Goal: Information Seeking & Learning: Learn about a topic

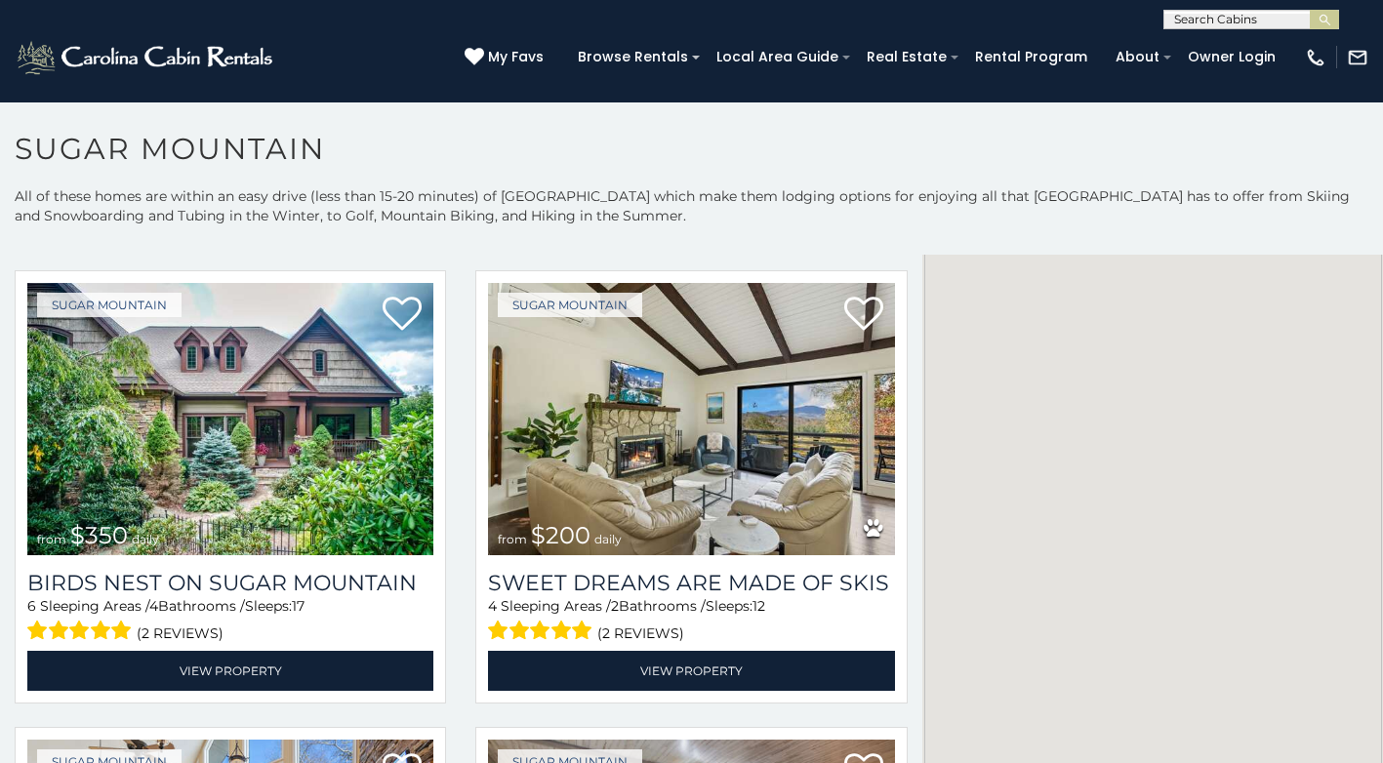
scroll to position [488, 0]
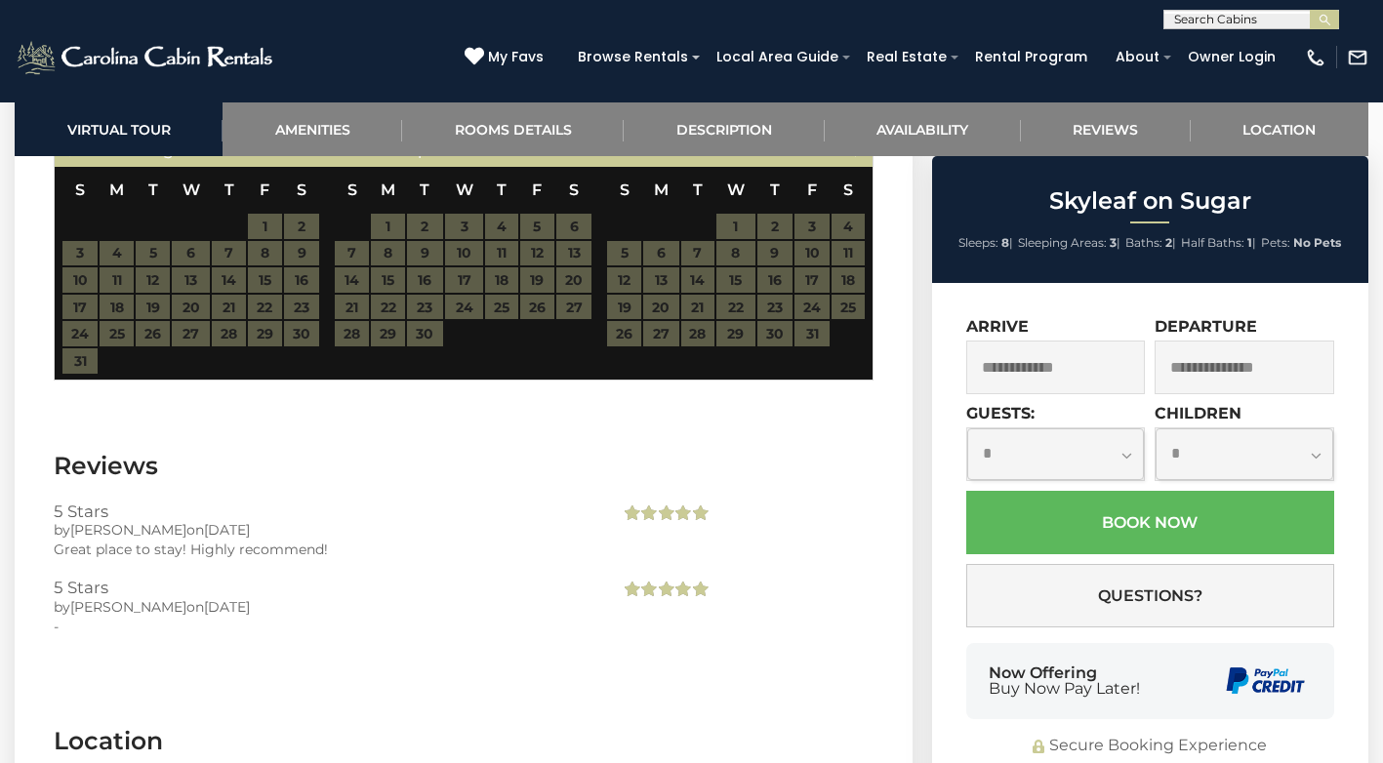
scroll to position [3950, 0]
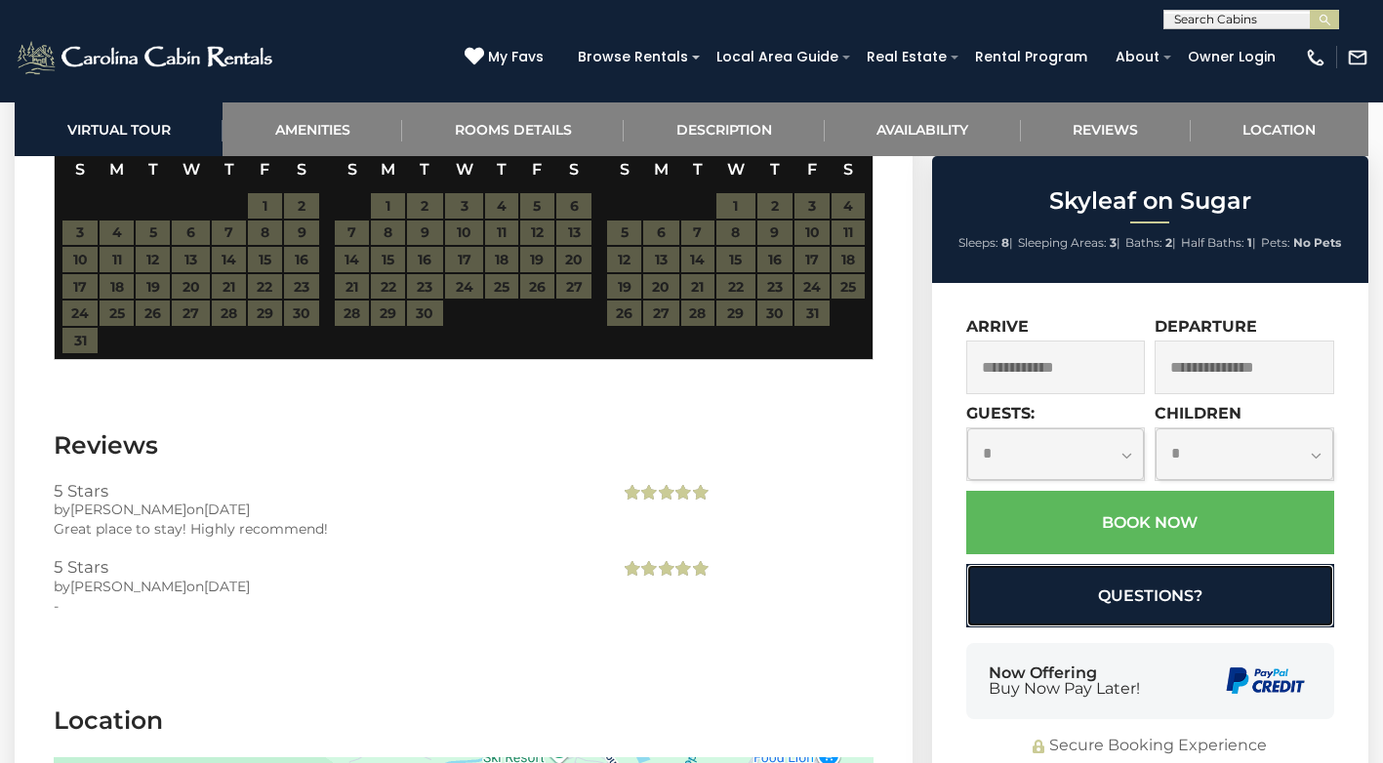
click at [1008, 579] on button "Questions?" at bounding box center [1151, 595] width 368 height 63
select select "*"
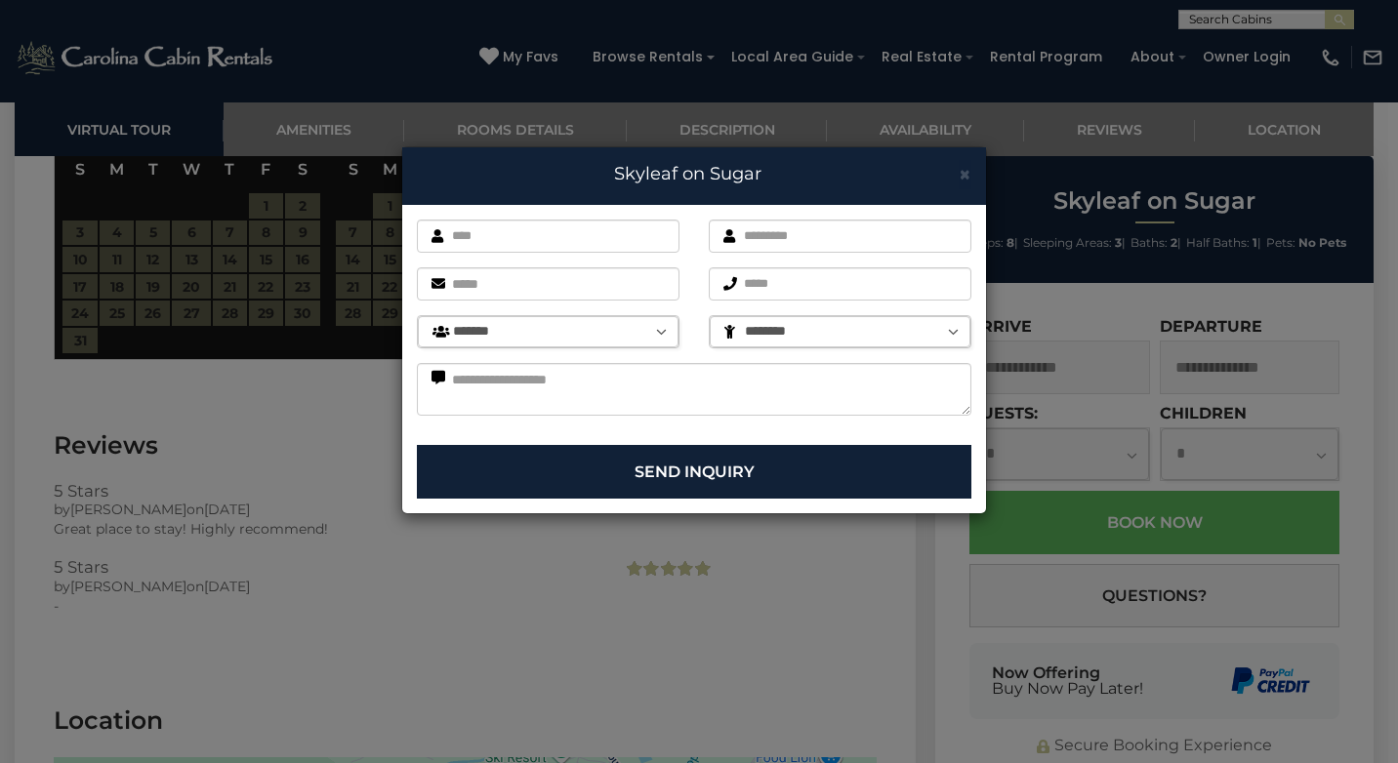
click at [966, 169] on span "×" at bounding box center [965, 174] width 13 height 24
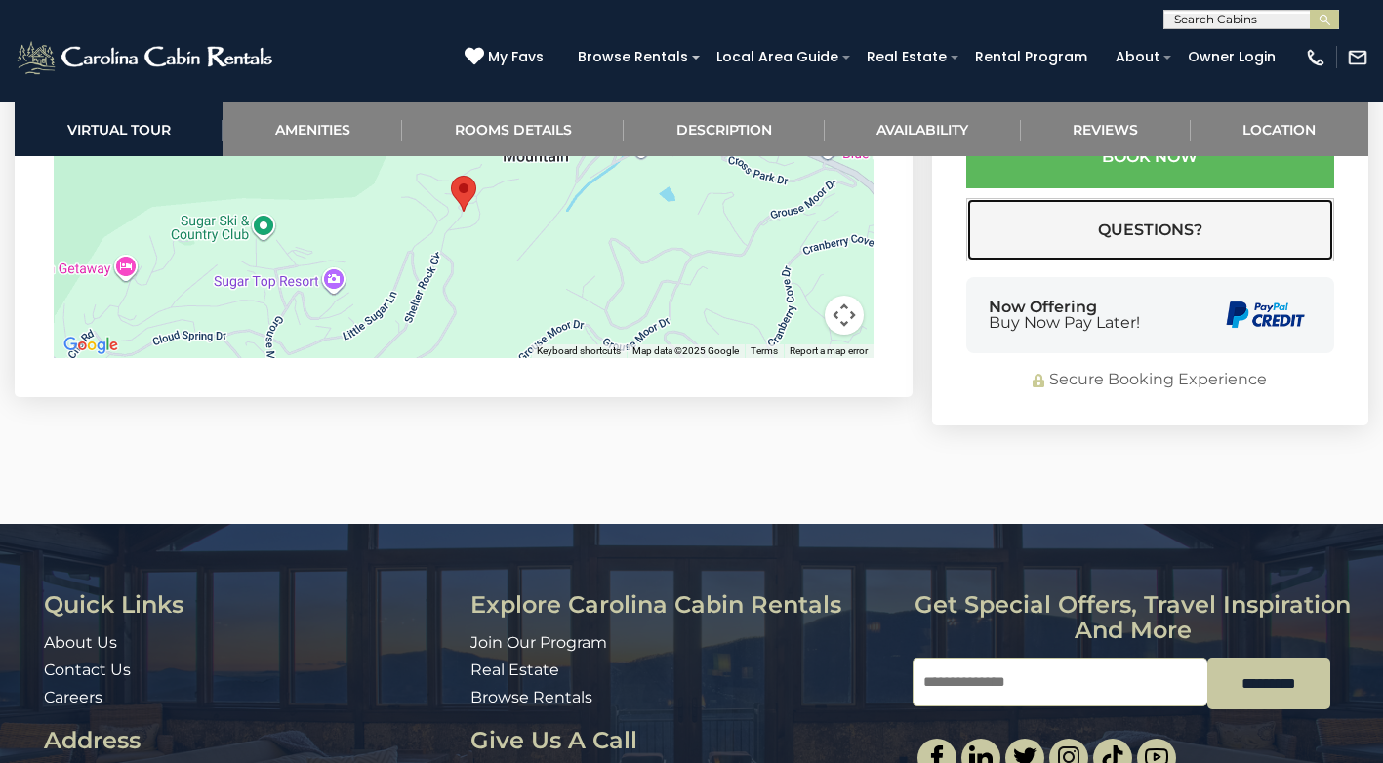
scroll to position [4764, 0]
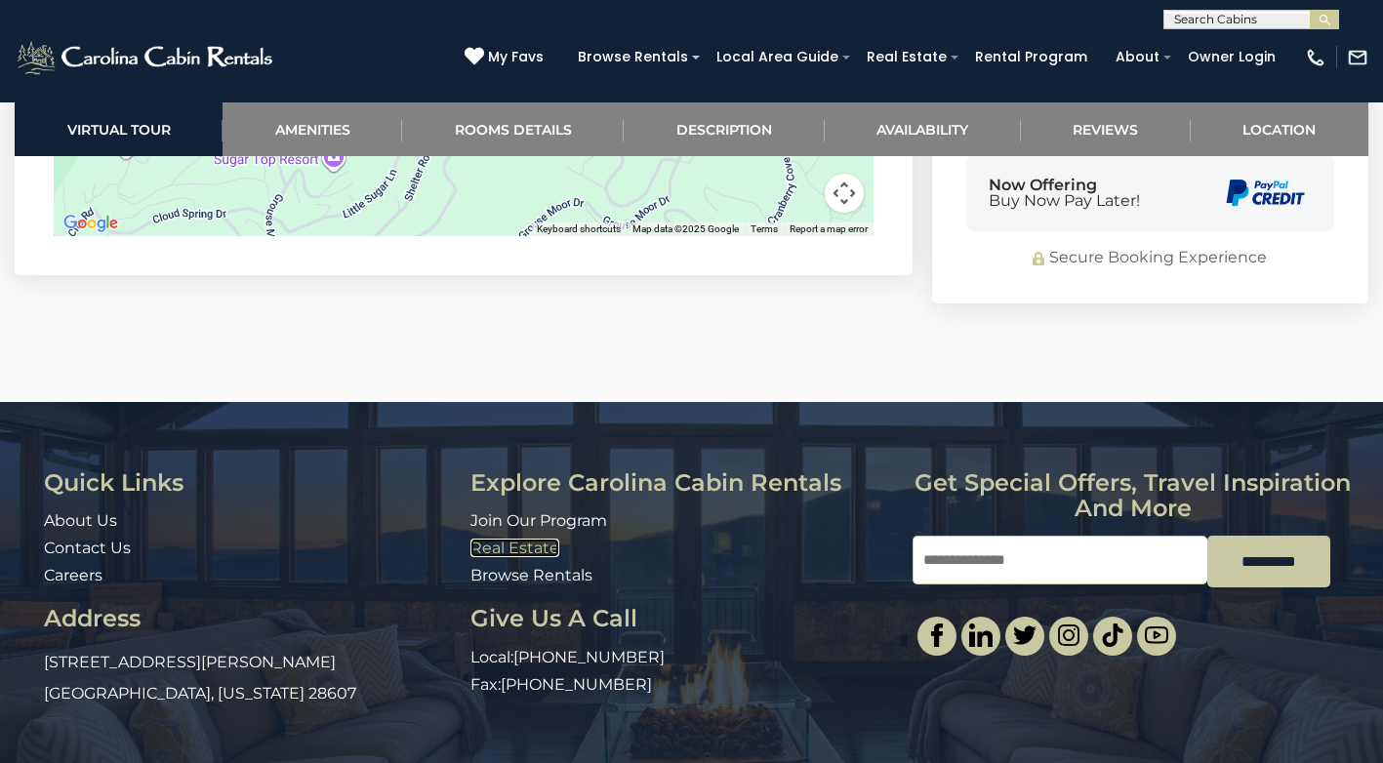
click at [482, 539] on link "Real Estate" at bounding box center [515, 548] width 89 height 19
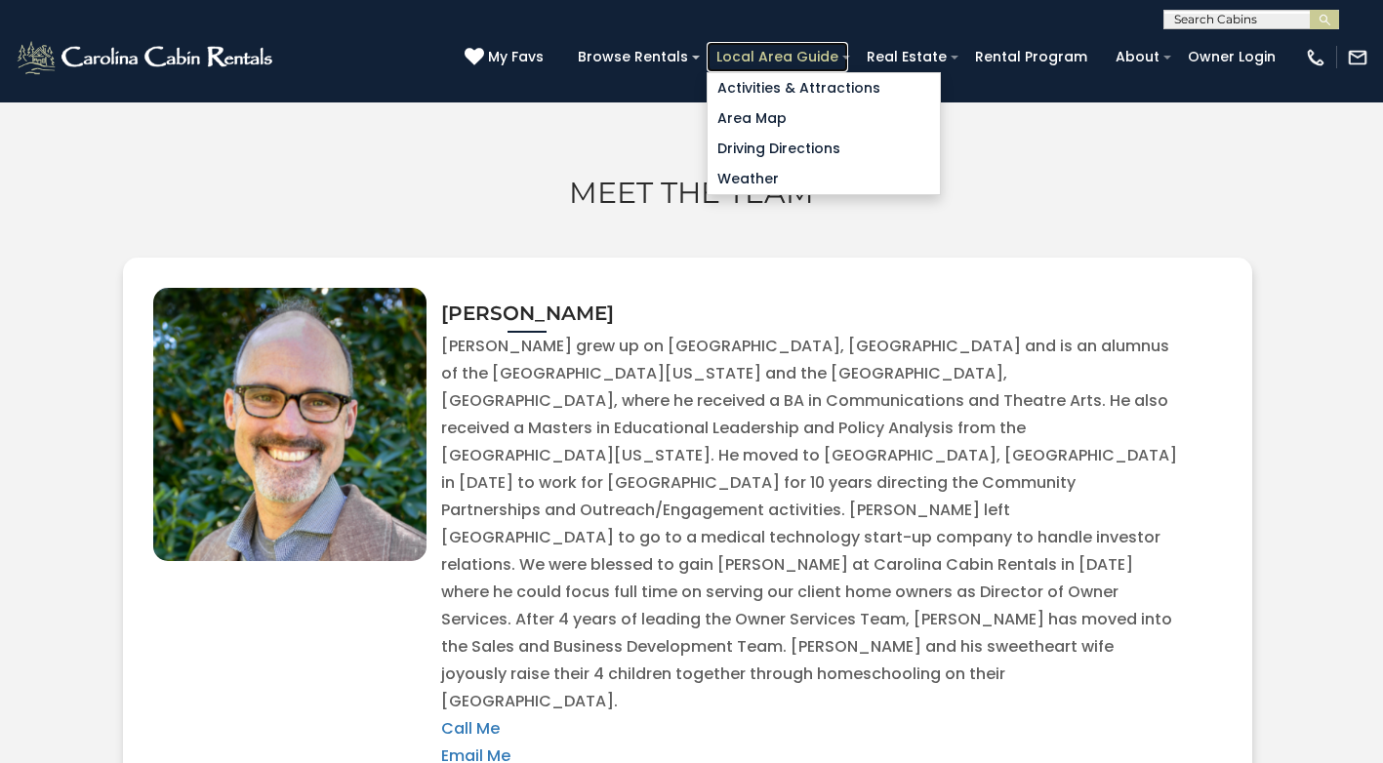
scroll to position [6395, 0]
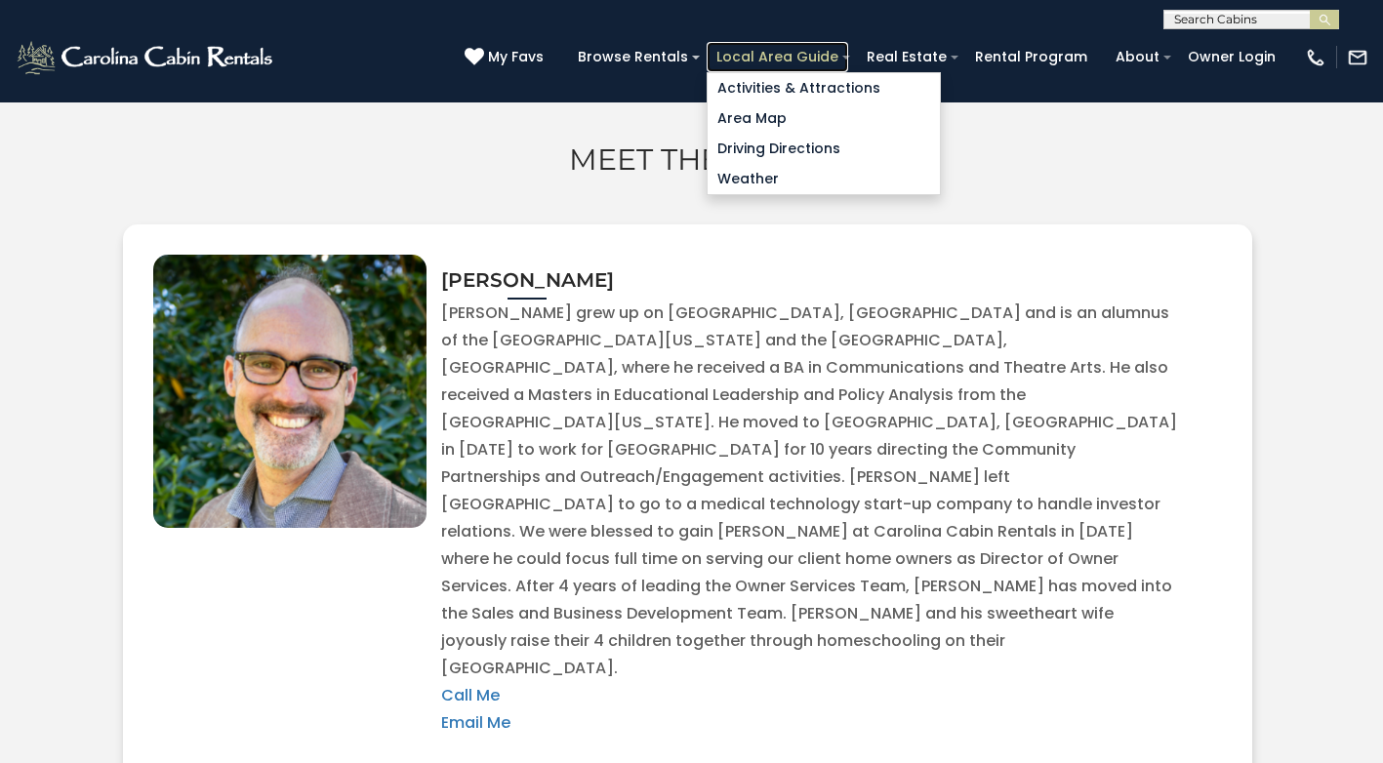
click at [746, 49] on link "Local Area Guide" at bounding box center [778, 57] width 142 height 30
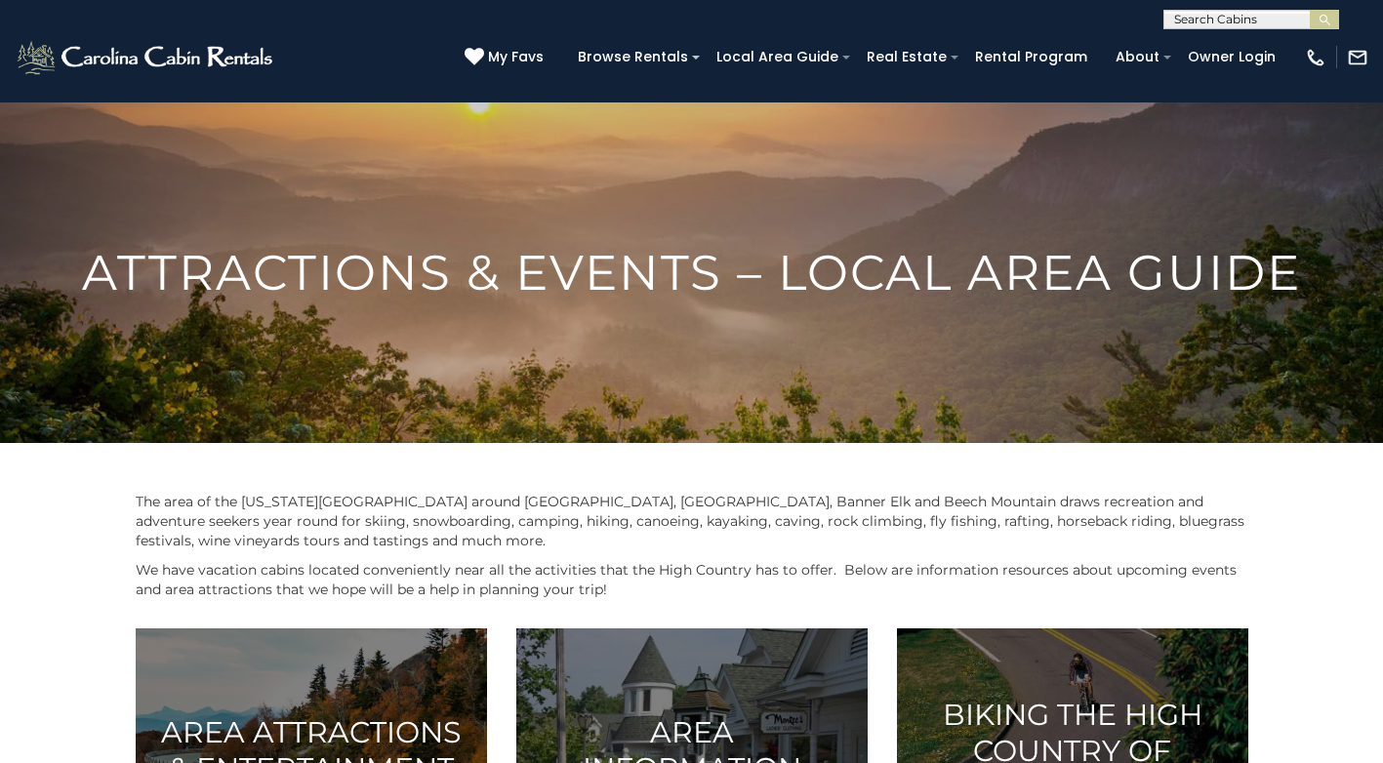
click at [314, 145] on img at bounding box center [691, 272] width 1383 height 543
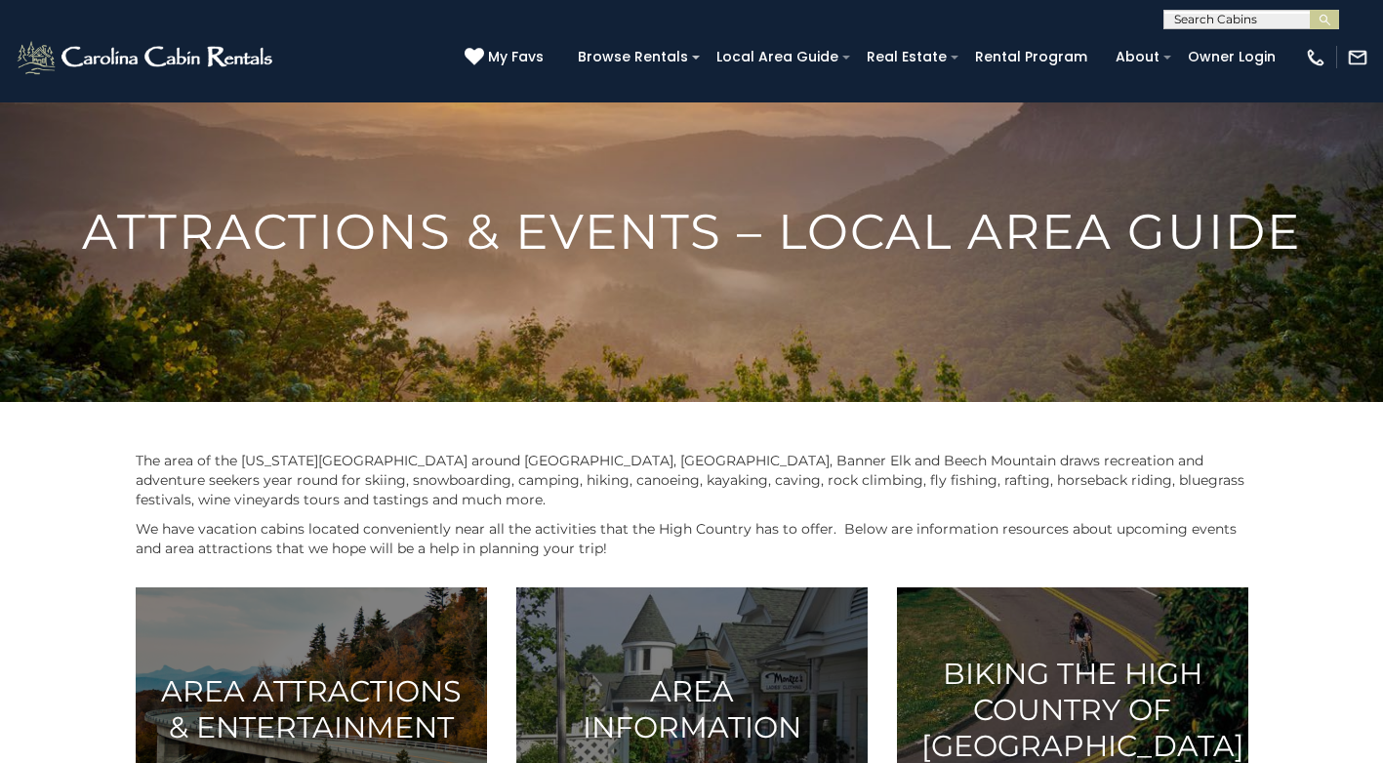
scroll to position [122, 0]
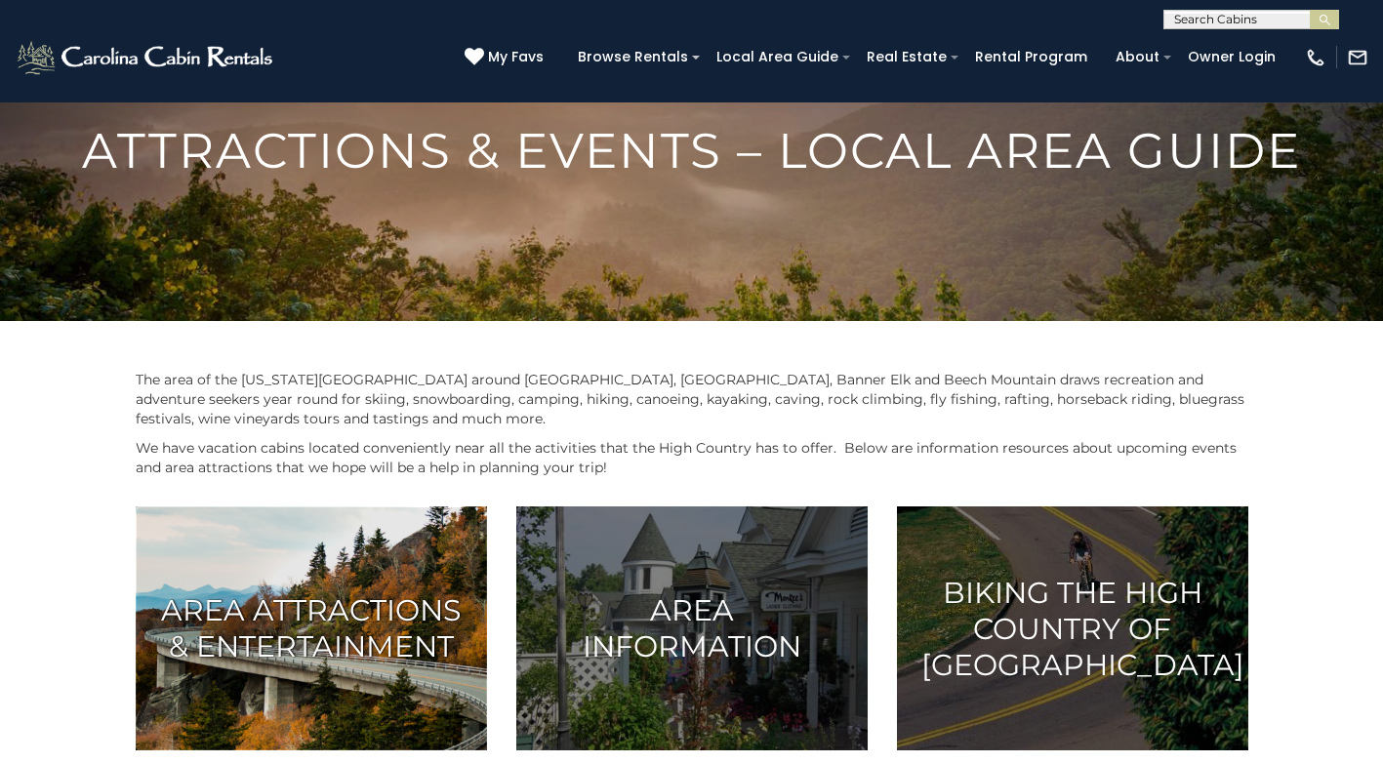
click at [216, 602] on h3 "Area Attractions & Entertainment" at bounding box center [311, 629] width 303 height 72
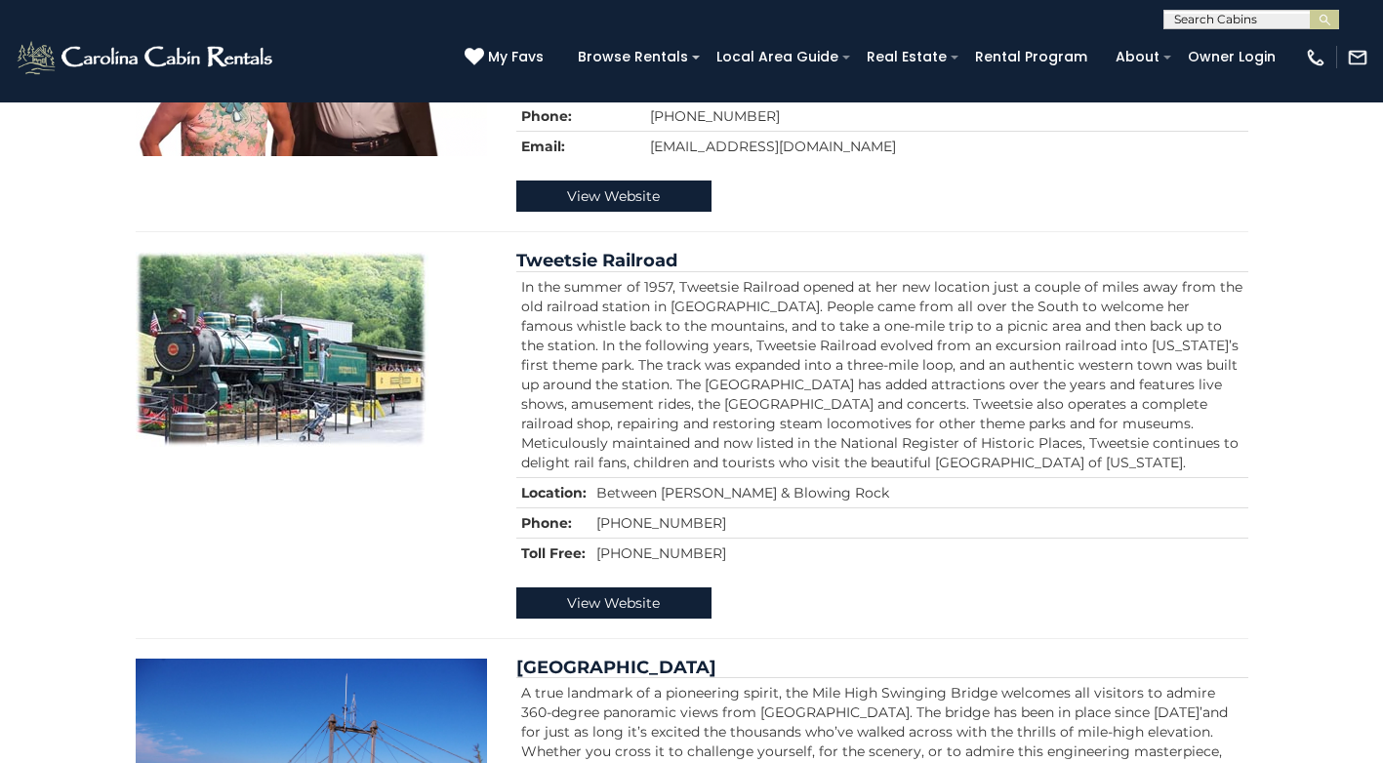
scroll to position [1882, 0]
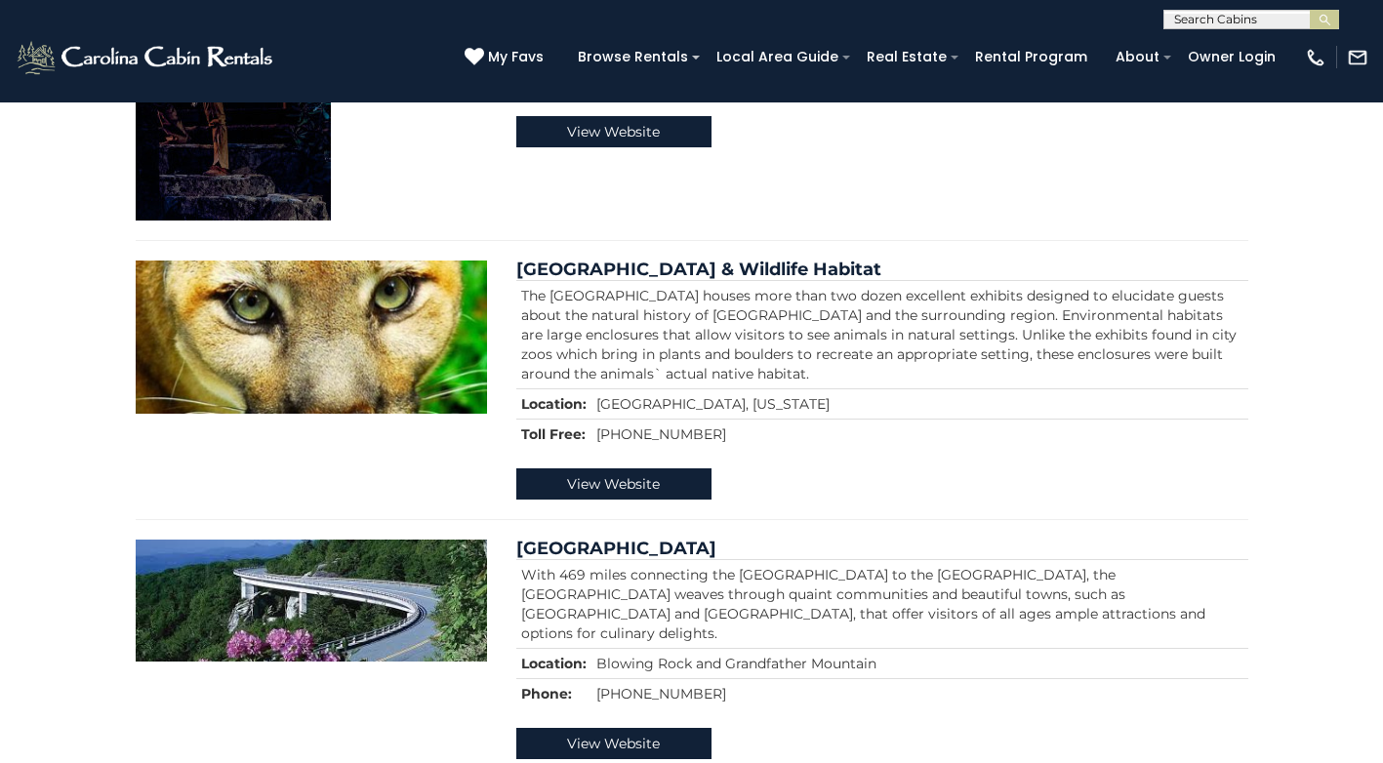
scroll to position [2126, 0]
